Goal: Find specific page/section: Find specific page/section

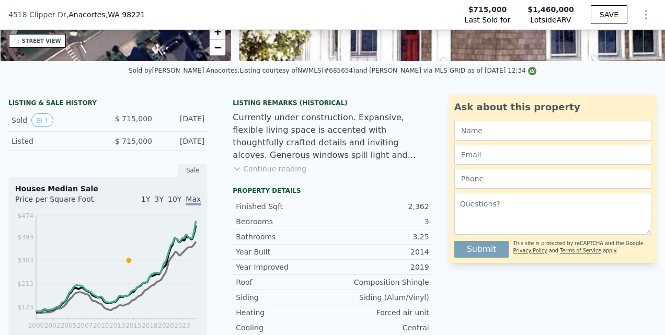
scroll to position [195, 0]
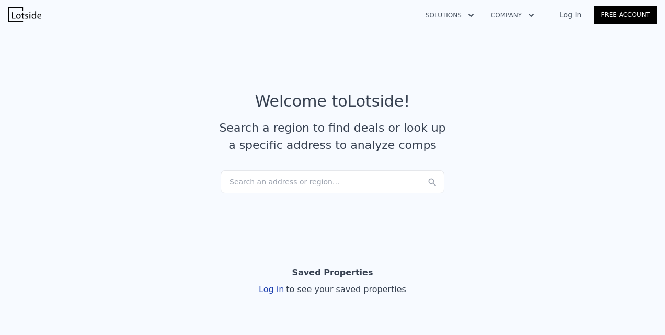
click at [245, 178] on div "Search an address or region..." at bounding box center [333, 181] width 224 height 23
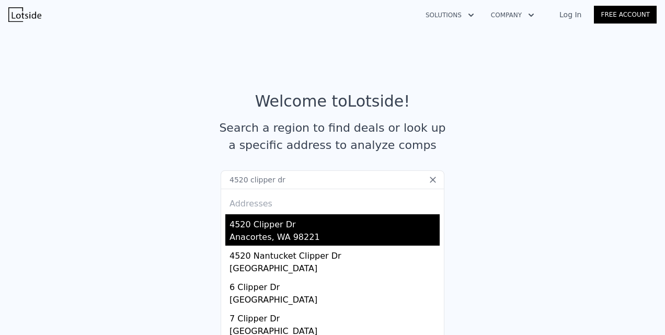
type input "4520 clipper dr"
click at [248, 223] on div "4520 Clipper Dr" at bounding box center [335, 222] width 210 height 17
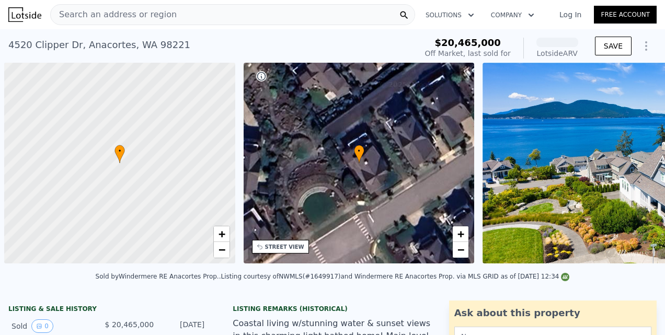
scroll to position [0, 4]
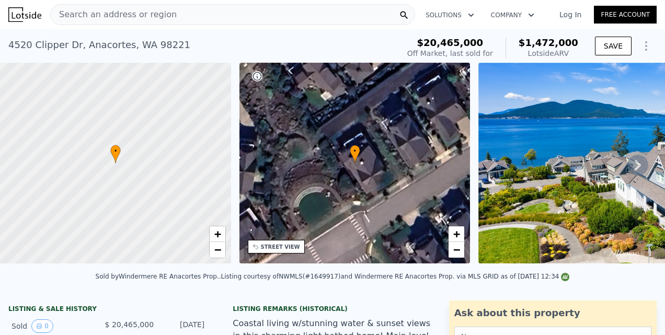
click at [501, 179] on img at bounding box center [630, 163] width 302 height 201
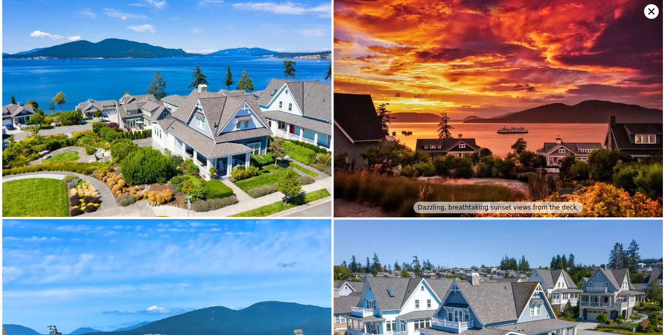
scroll to position [0, 0]
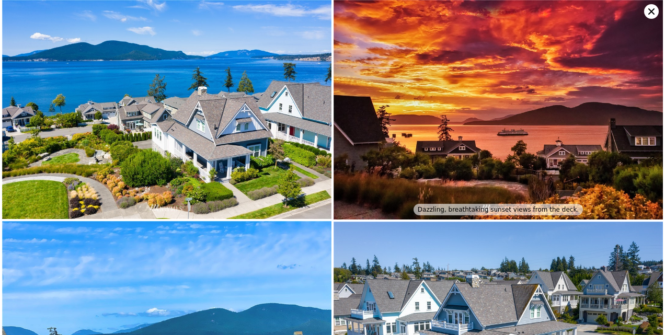
click at [406, 146] on img at bounding box center [498, 110] width 329 height 220
click at [424, 149] on img at bounding box center [498, 110] width 329 height 220
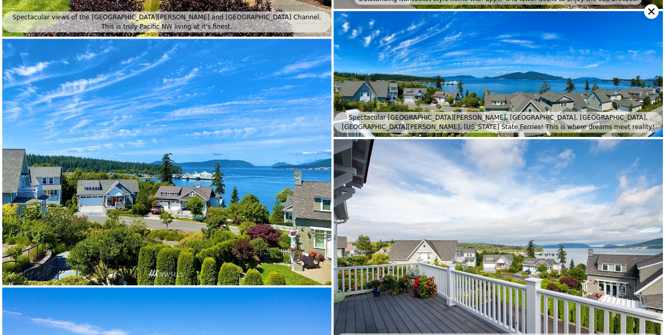
scroll to position [438, 0]
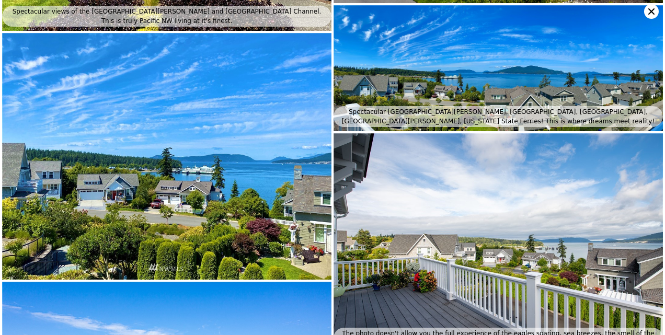
click at [476, 93] on img at bounding box center [498, 68] width 329 height 126
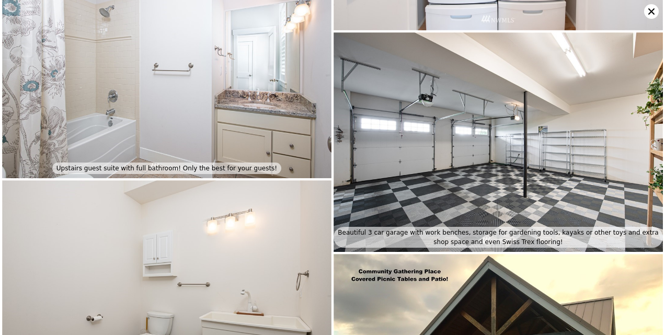
scroll to position [3193, 0]
